Goal: Go to known website: Go to known website

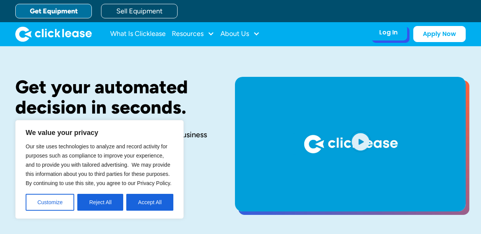
click at [394, 35] on div "Log In" at bounding box center [388, 33] width 18 height 8
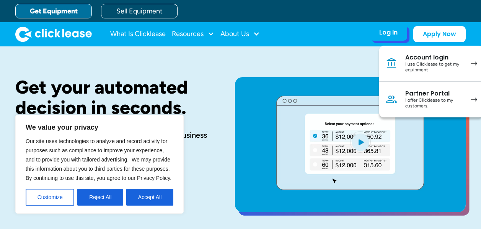
click at [419, 57] on div "Account login" at bounding box center [435, 58] width 58 height 8
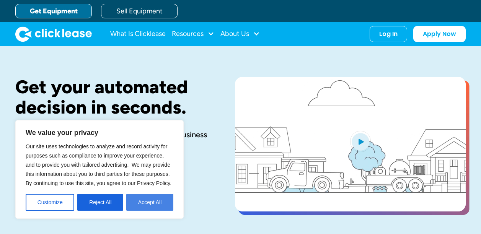
click at [144, 203] on button "Accept All" at bounding box center [149, 202] width 47 height 17
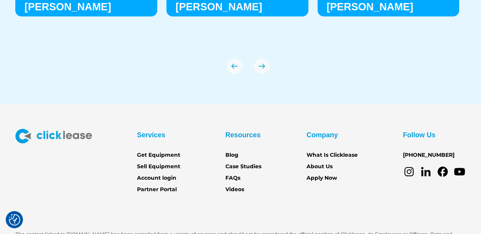
scroll to position [2680, 0]
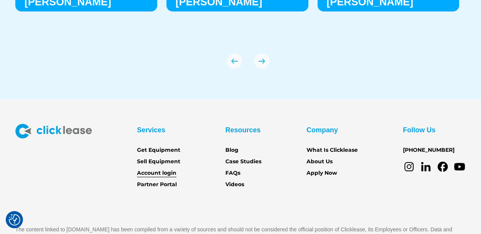
click at [160, 173] on link "Account login" at bounding box center [156, 173] width 39 height 8
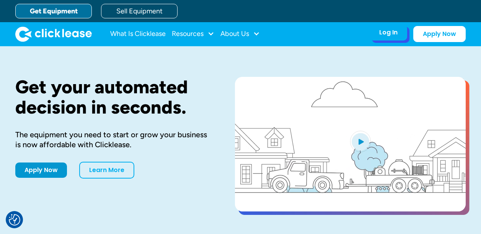
click at [394, 35] on div "Log In" at bounding box center [388, 33] width 18 height 8
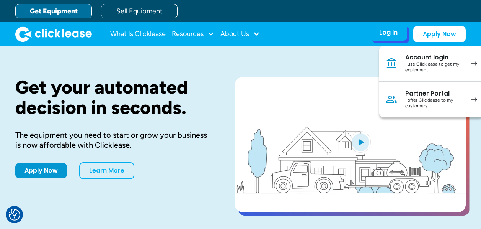
click at [457, 62] on div "I use Clicklease to get my equipment" at bounding box center [435, 67] width 58 height 12
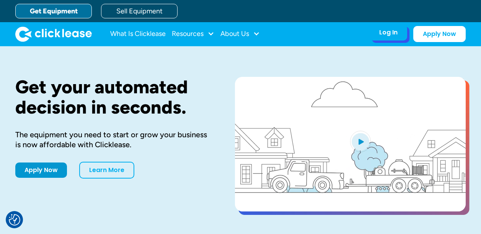
click at [396, 36] on div "Log In" at bounding box center [388, 33] width 18 height 8
